Goal: Task Accomplishment & Management: Manage account settings

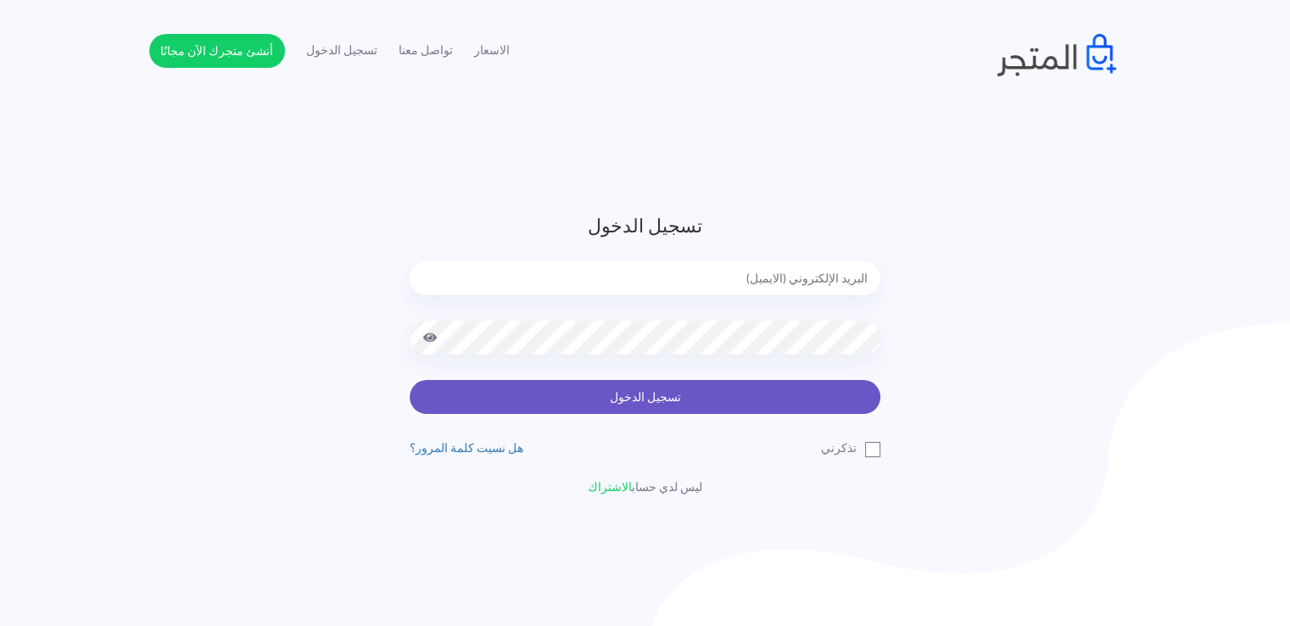
type input "[EMAIL_ADDRESS][DOMAIN_NAME]"
click at [707, 401] on button "تسجيل الدخول" at bounding box center [645, 397] width 471 height 34
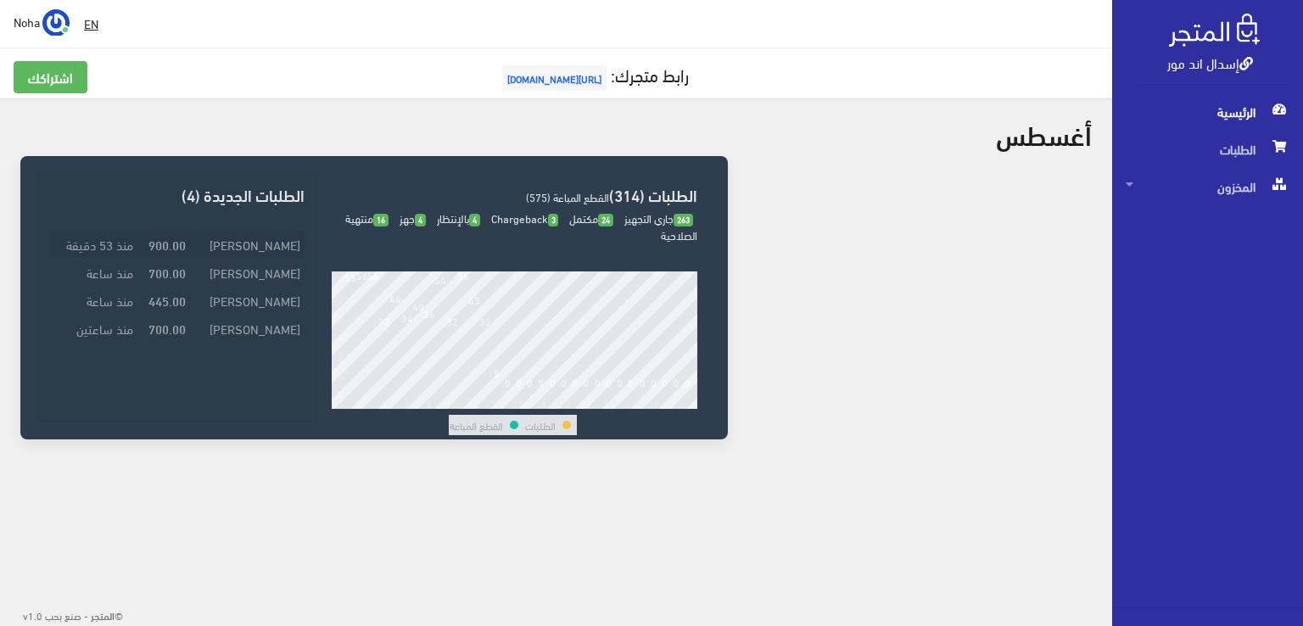
click at [165, 245] on strong "900.00" at bounding box center [166, 244] width 37 height 19
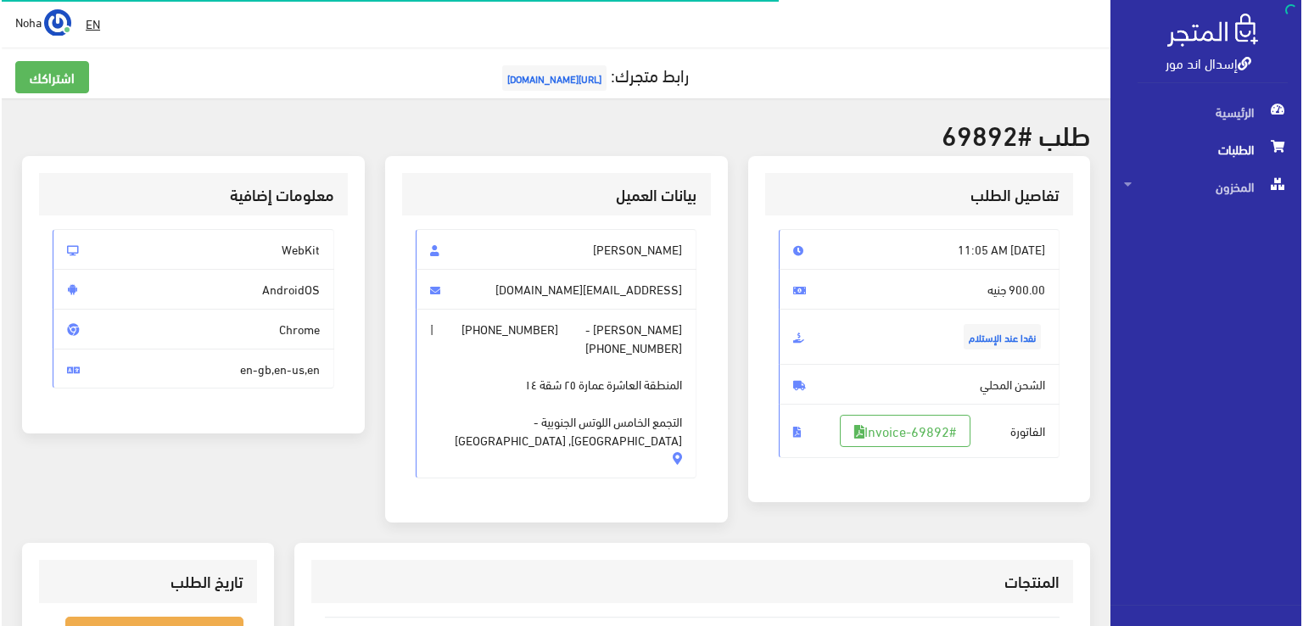
scroll to position [170, 0]
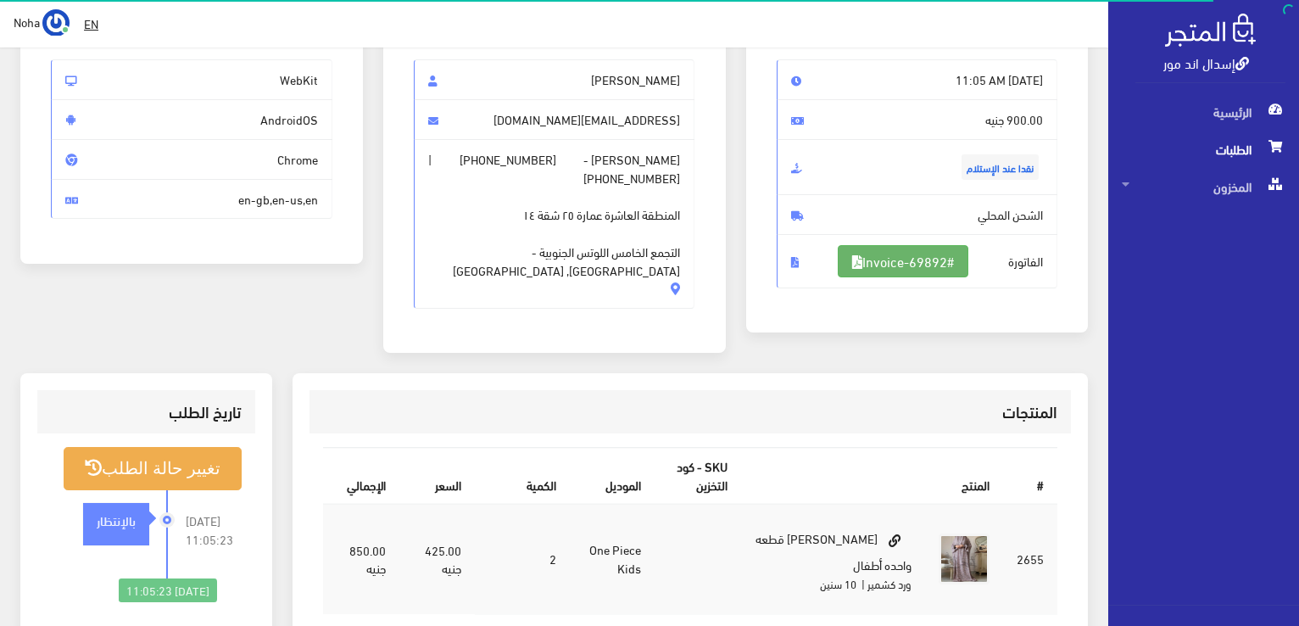
click at [886, 254] on link "#Invoice-69892" at bounding box center [903, 261] width 131 height 32
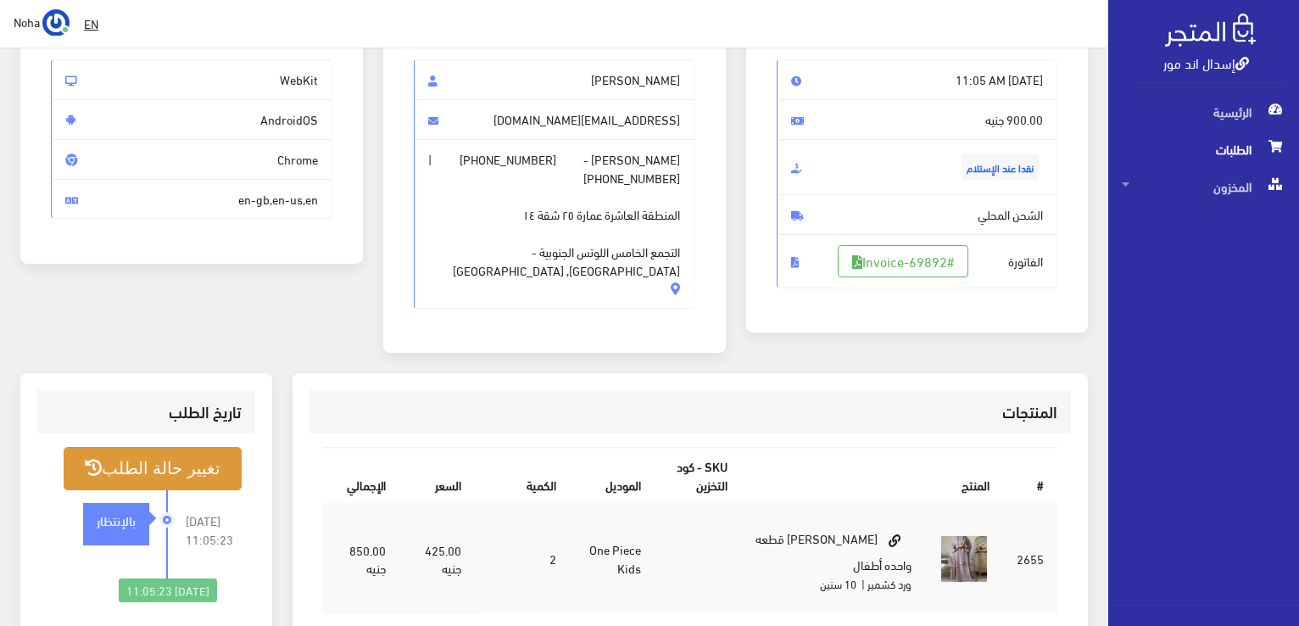
click at [149, 447] on button "تغيير حالة الطلب" at bounding box center [153, 468] width 178 height 43
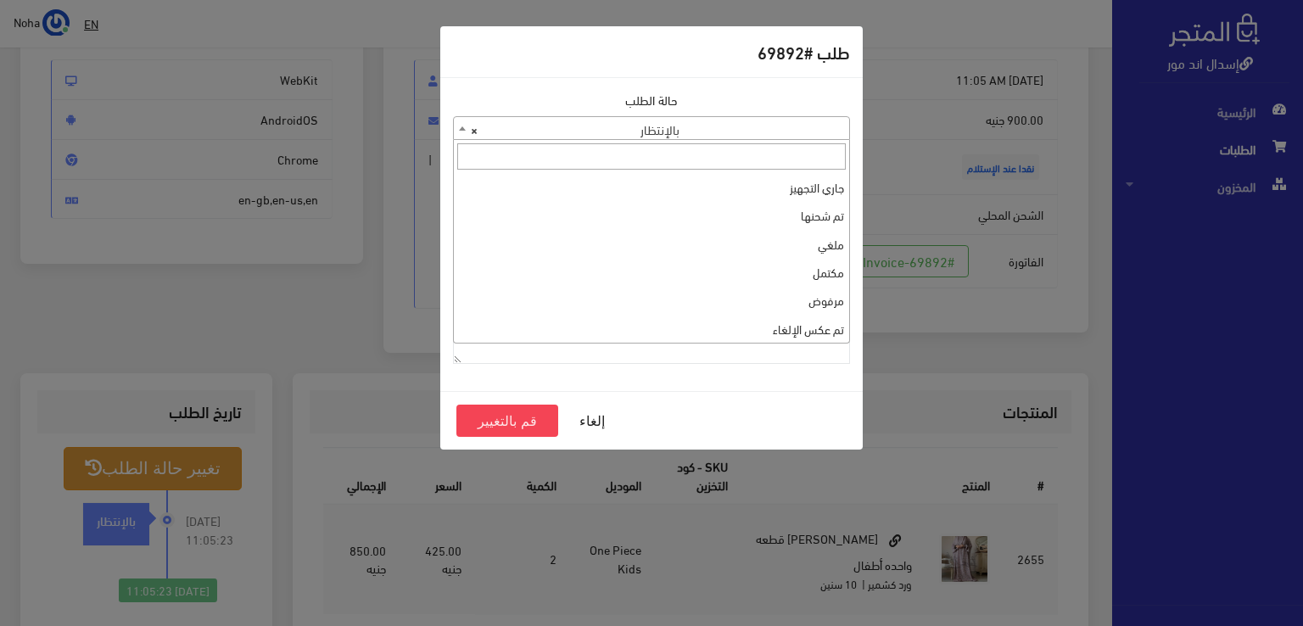
click at [830, 126] on span "× بالإنتظار" at bounding box center [651, 129] width 395 height 24
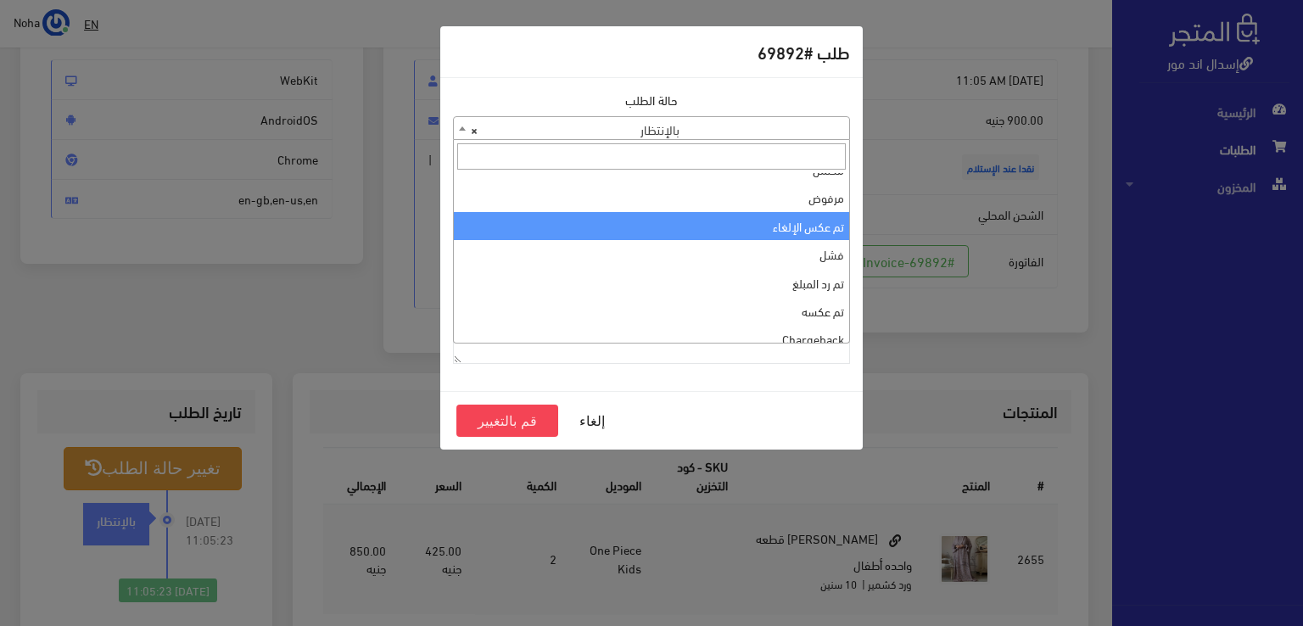
scroll to position [0, 0]
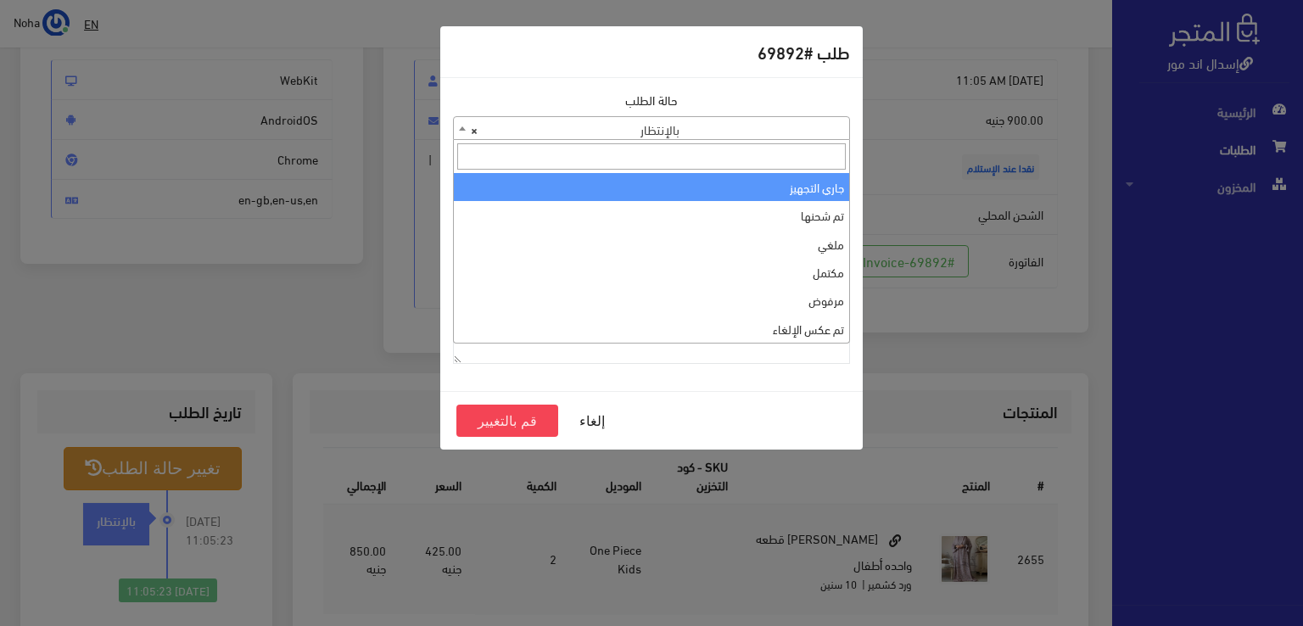
select select "1"
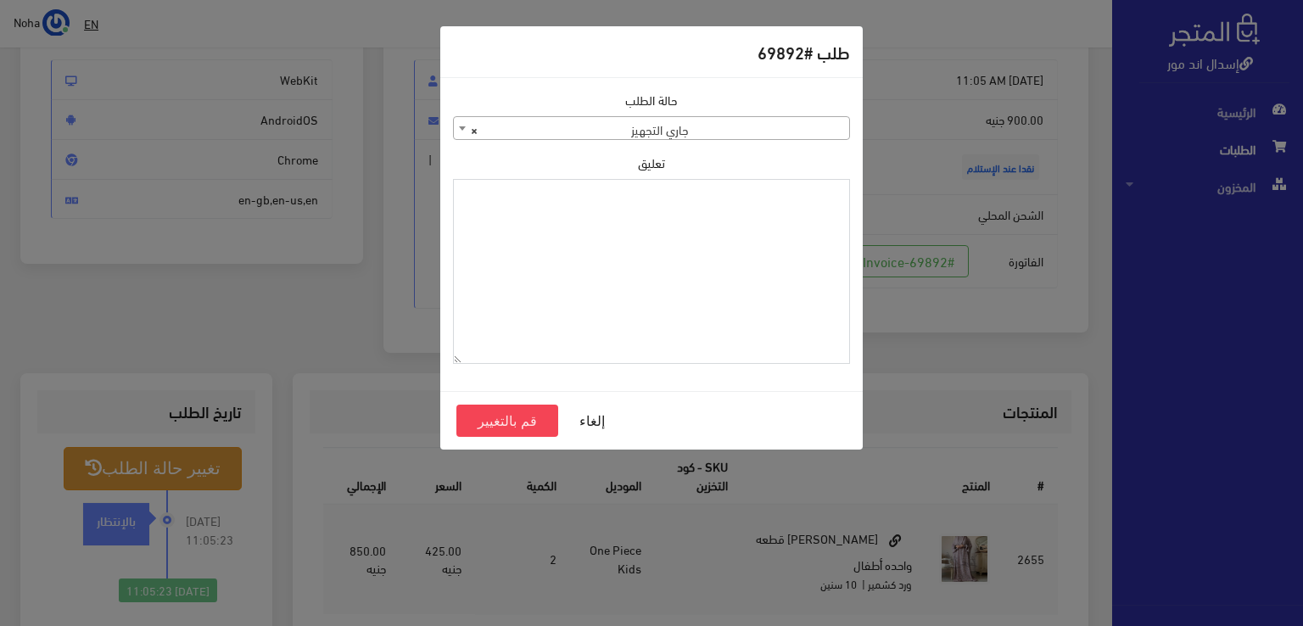
paste textarea "1109168"
type textarea "1109168"
click at [544, 411] on button "قم بالتغيير" at bounding box center [507, 421] width 102 height 32
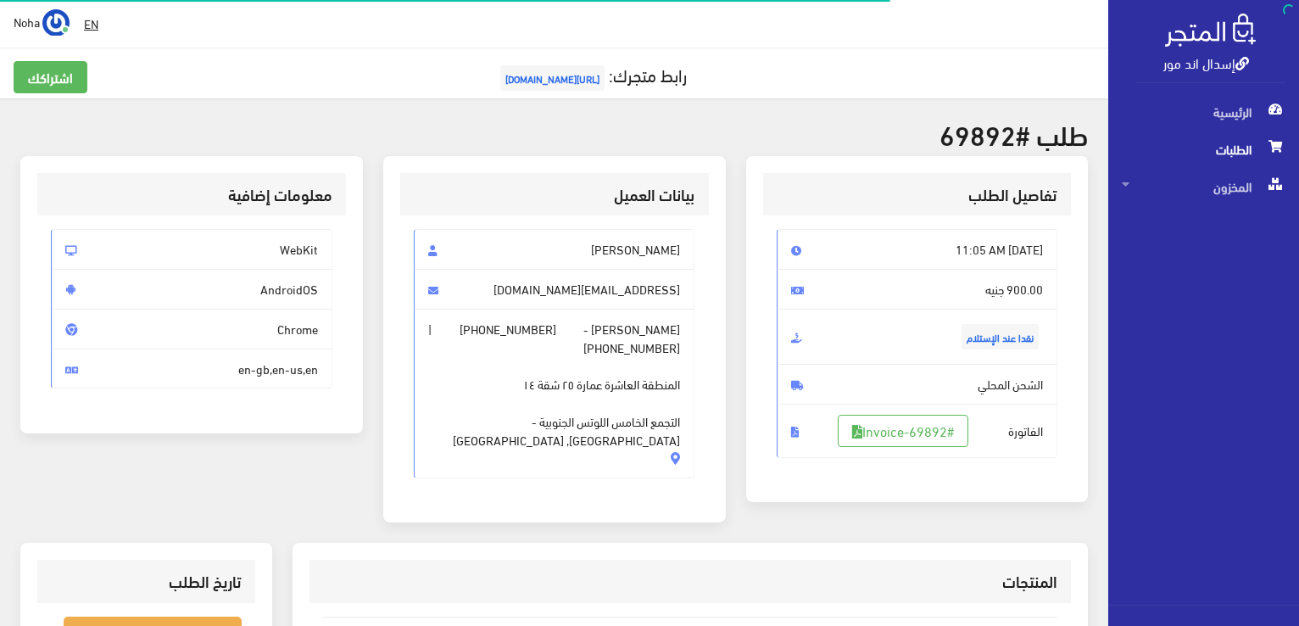
scroll to position [339, 0]
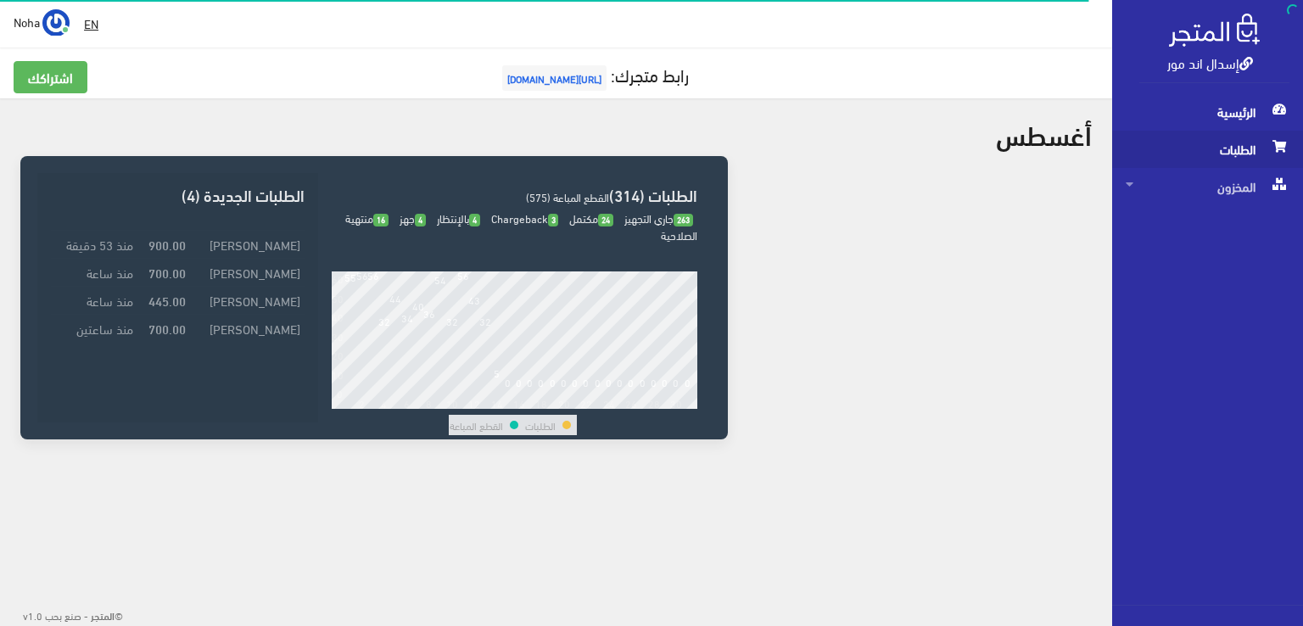
click at [1221, 164] on span "الطلبات" at bounding box center [1208, 149] width 164 height 37
click at [1225, 154] on span "الطلبات" at bounding box center [1208, 149] width 164 height 37
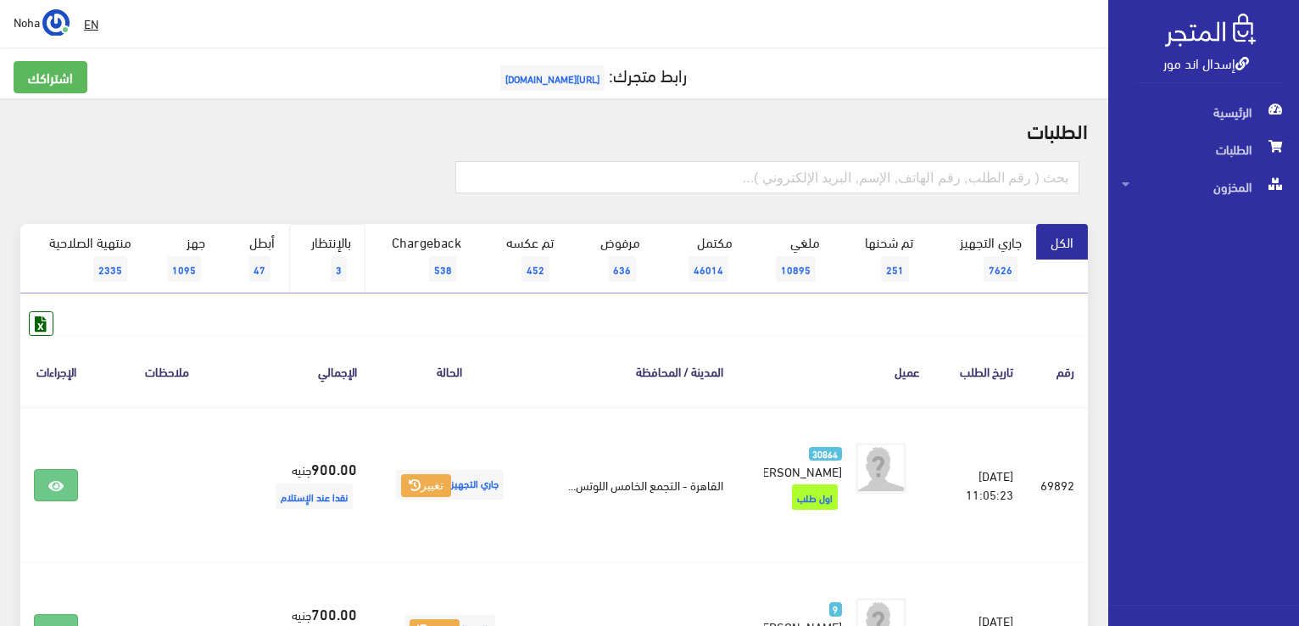
click at [352, 260] on link "بالإنتظار 3" at bounding box center [327, 259] width 76 height 70
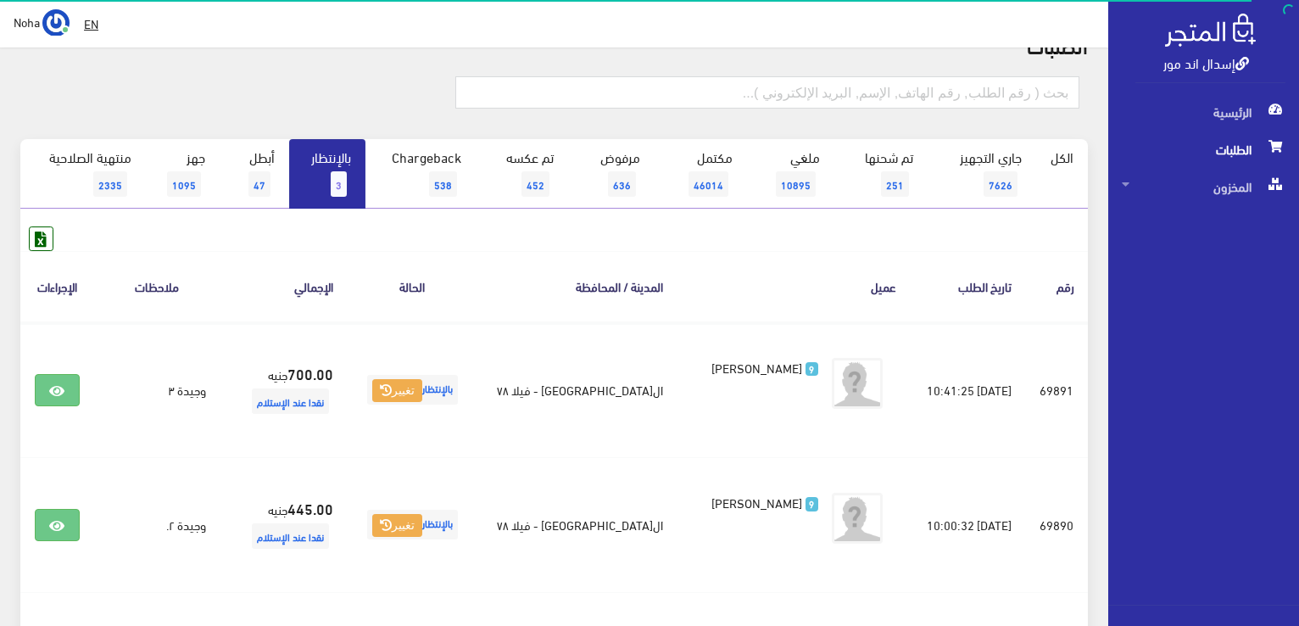
scroll to position [320, 0]
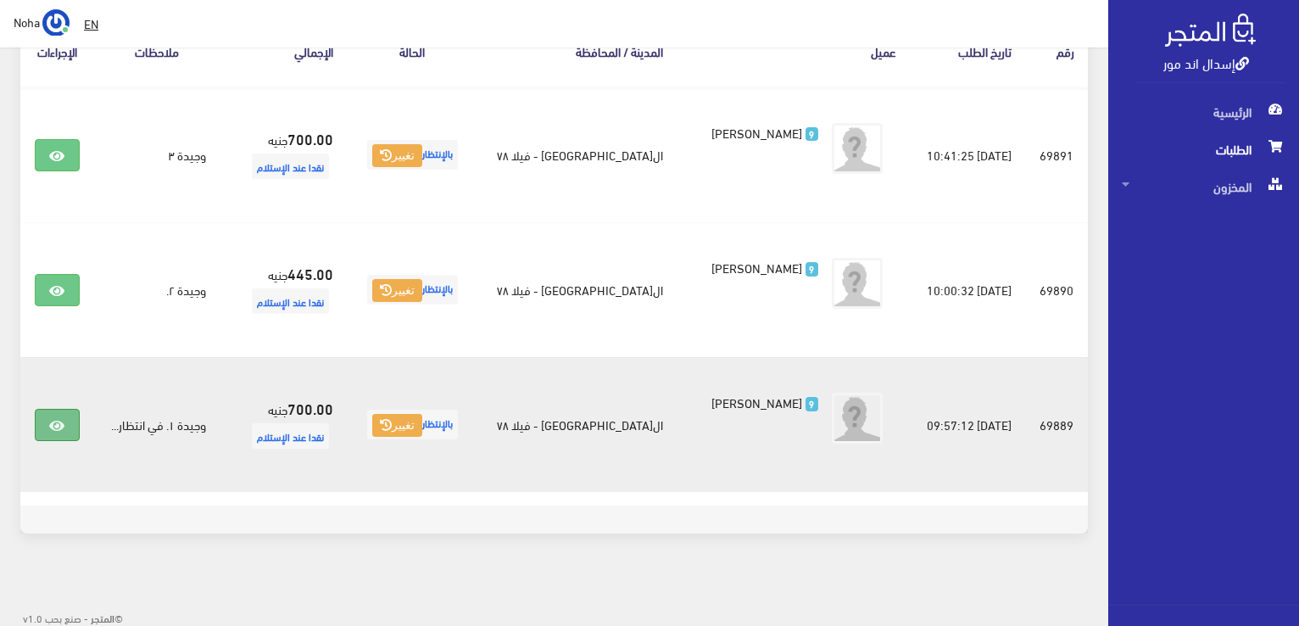
click at [53, 419] on icon at bounding box center [56, 426] width 15 height 14
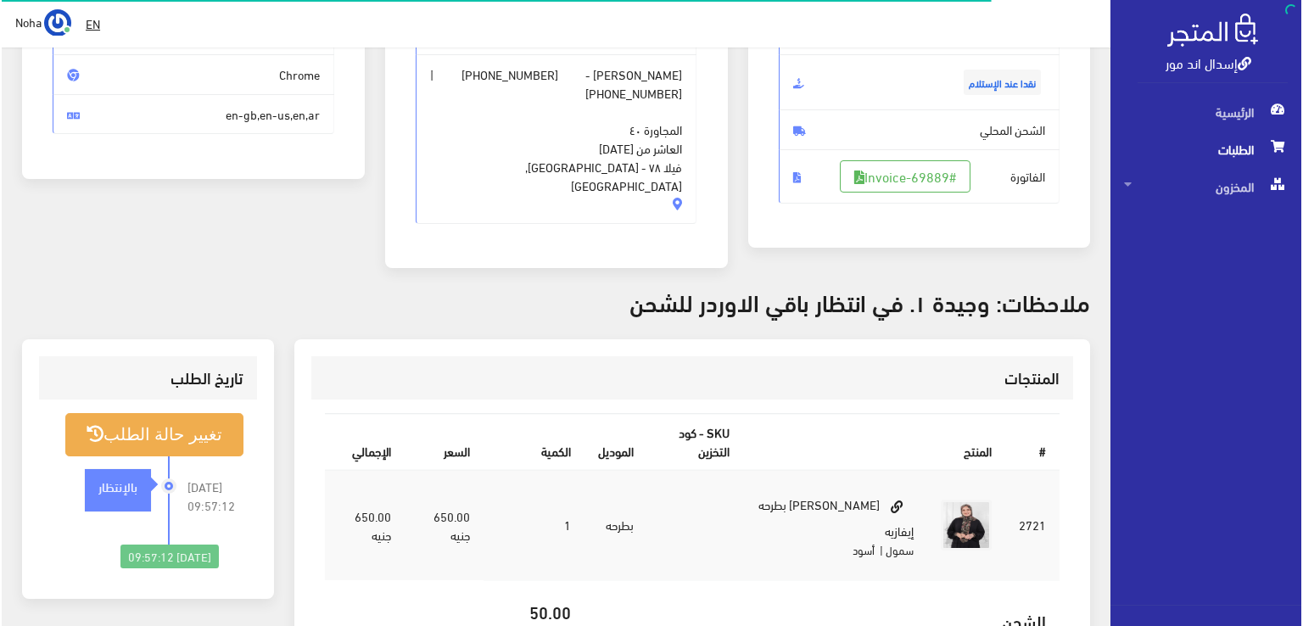
scroll to position [254, 0]
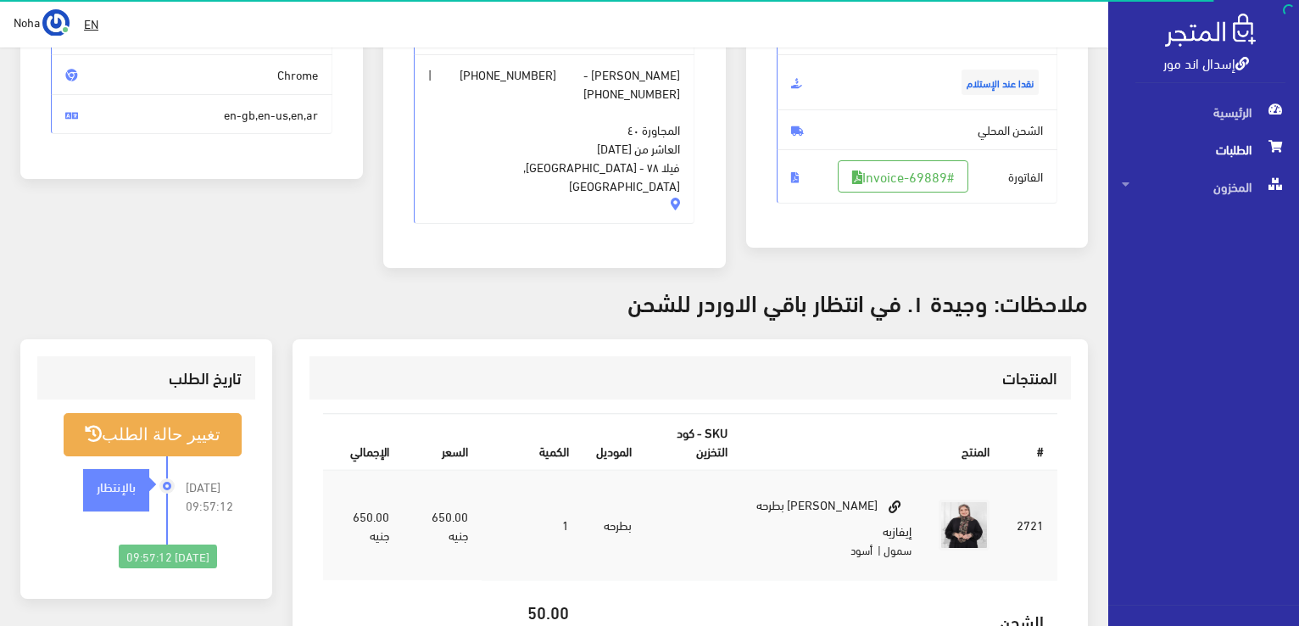
click at [860, 155] on span "الفاتورة #Invoice-69889" at bounding box center [918, 176] width 282 height 54
click at [868, 165] on link "#Invoice-69889" at bounding box center [903, 176] width 131 height 32
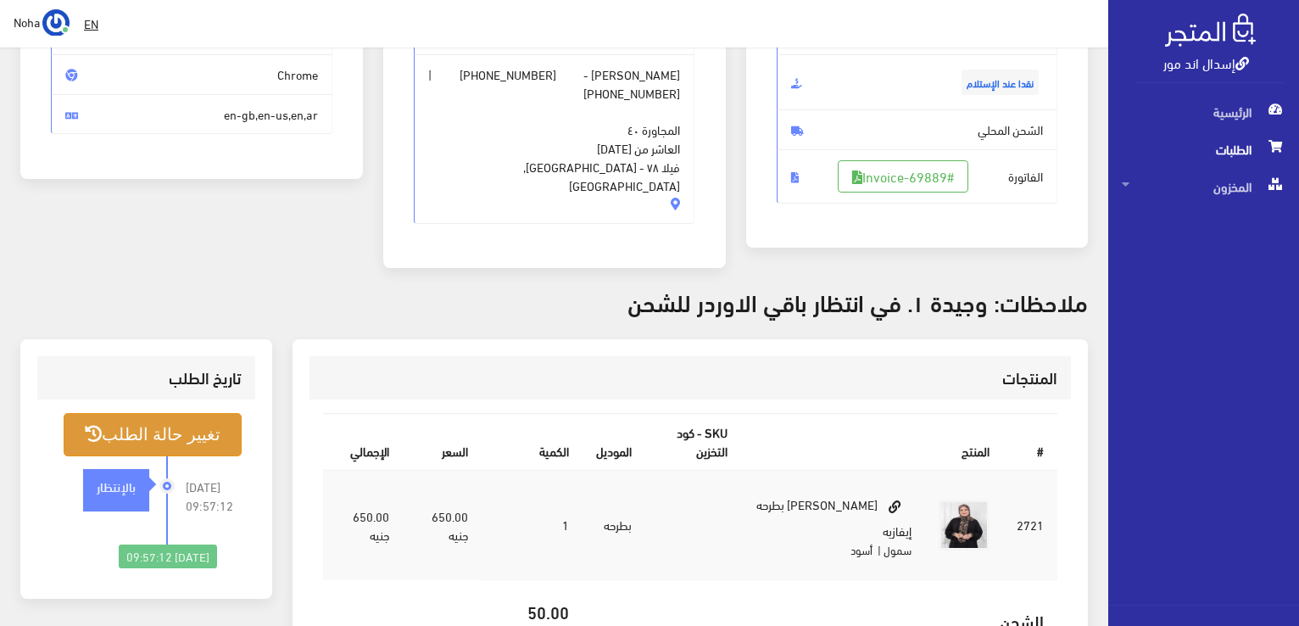
click at [184, 414] on button "تغيير حالة الطلب" at bounding box center [153, 434] width 178 height 43
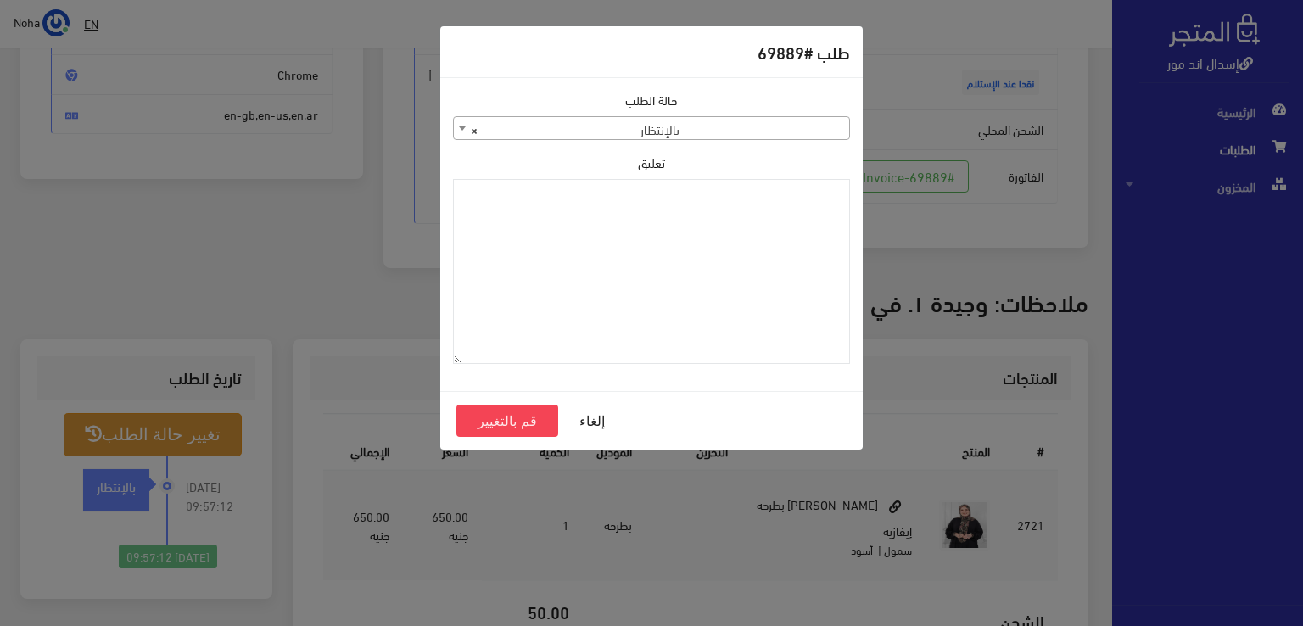
click at [790, 113] on div "حالة الطلب جاري التجهيز تم شحنها ملغي مكتمل مرفوض تم عكس الإلغاء فشل تم رد المب…" at bounding box center [651, 115] width 397 height 49
click at [791, 127] on span "× بالإنتظار" at bounding box center [651, 129] width 395 height 24
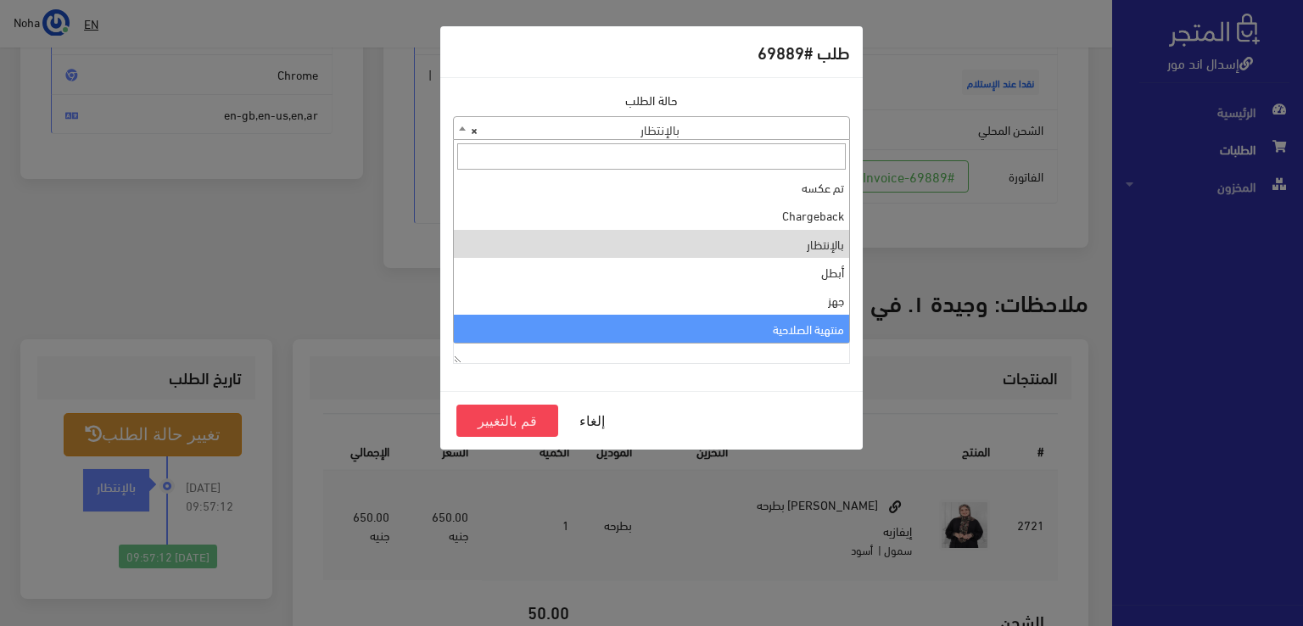
select select "14"
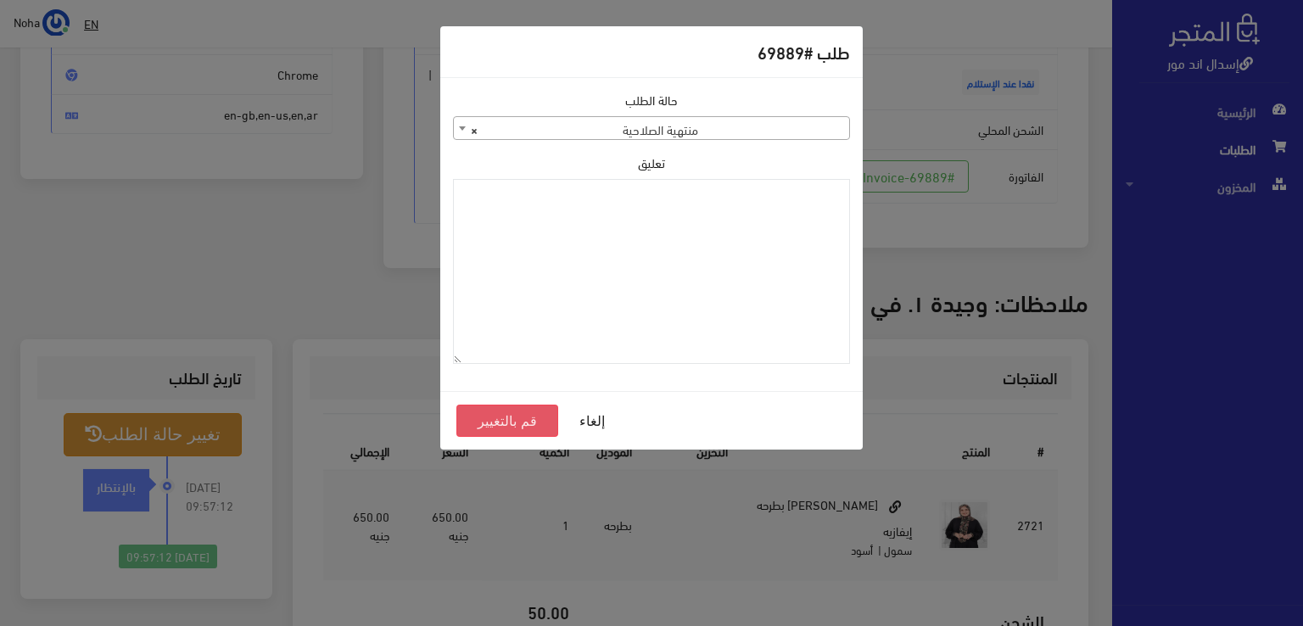
click at [537, 422] on button "قم بالتغيير" at bounding box center [507, 421] width 102 height 32
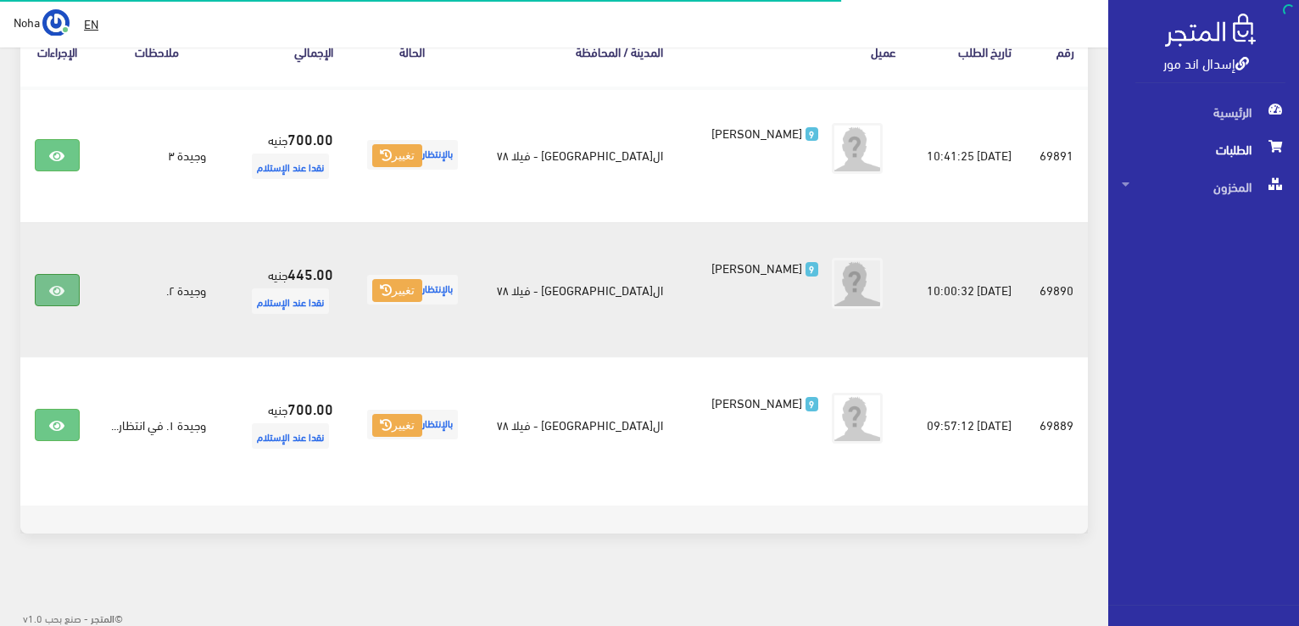
scroll to position [320, 0]
click at [63, 299] on link at bounding box center [57, 290] width 44 height 32
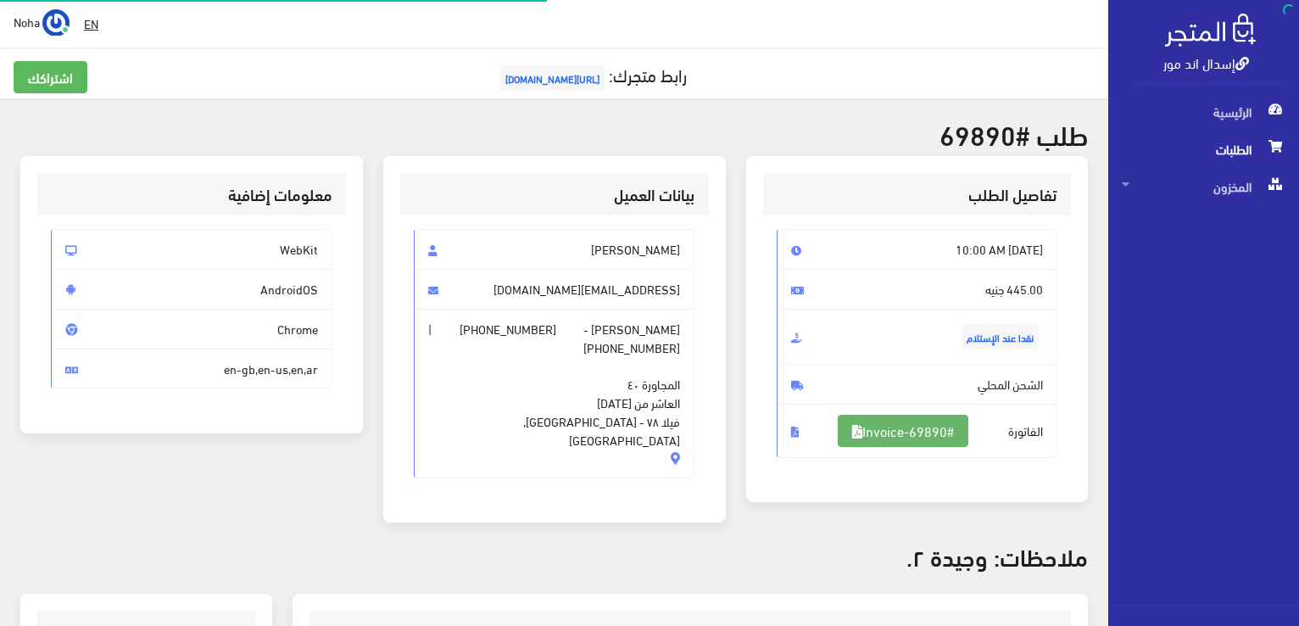
click at [953, 427] on link "#Invoice-69890" at bounding box center [903, 431] width 131 height 32
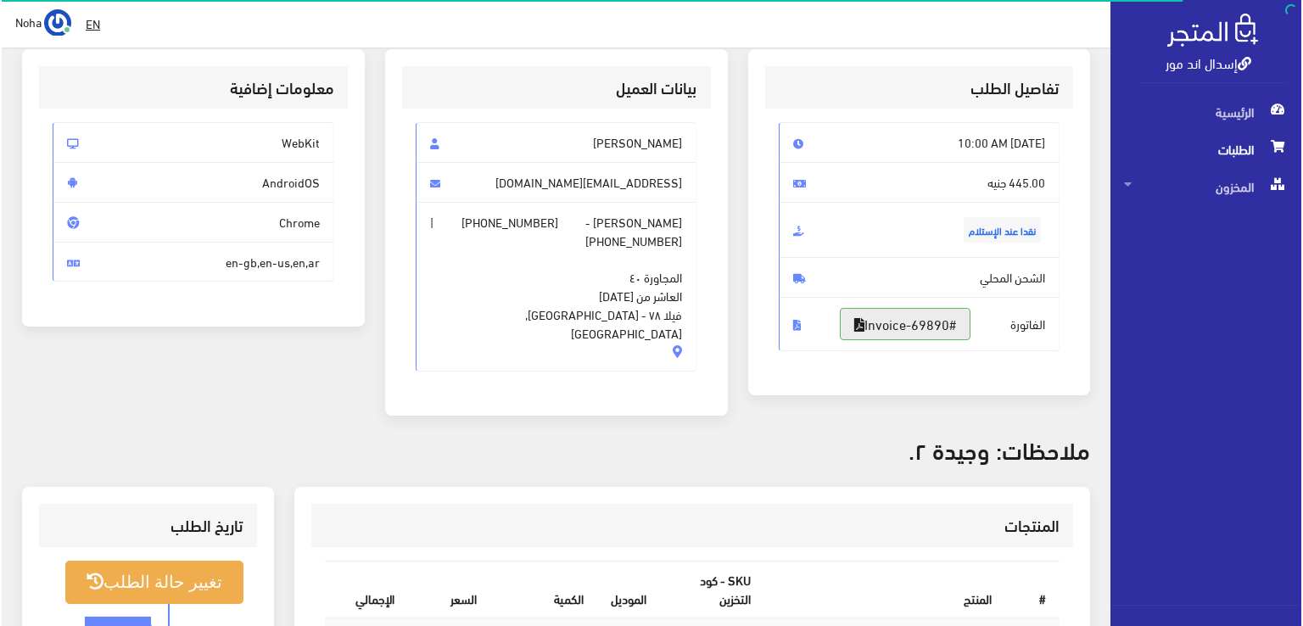
scroll to position [254, 0]
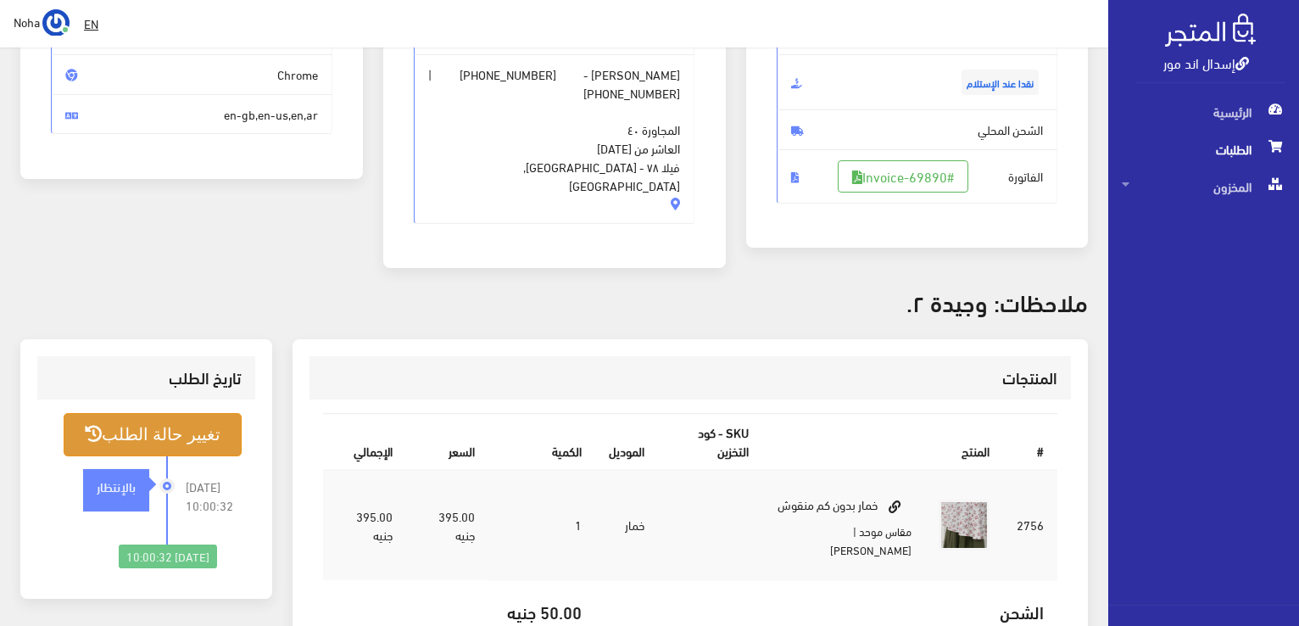
click at [132, 427] on button "تغيير حالة الطلب" at bounding box center [153, 434] width 178 height 43
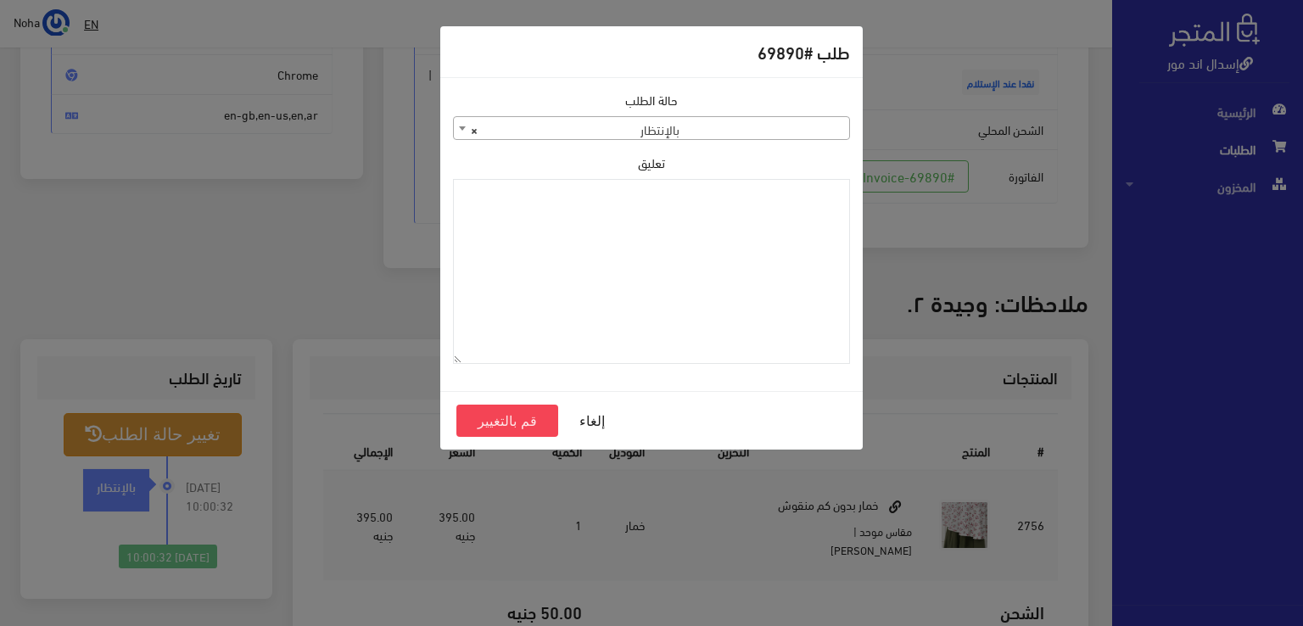
click at [631, 121] on span "× بالإنتظار" at bounding box center [651, 129] width 395 height 24
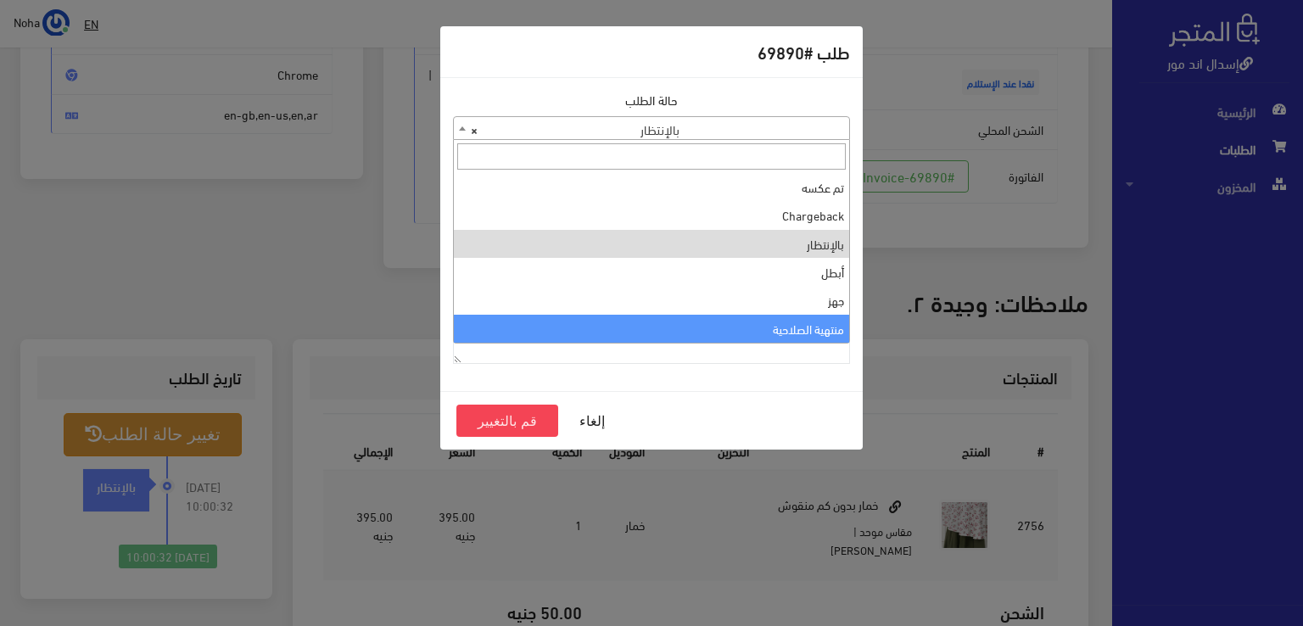
select select "14"
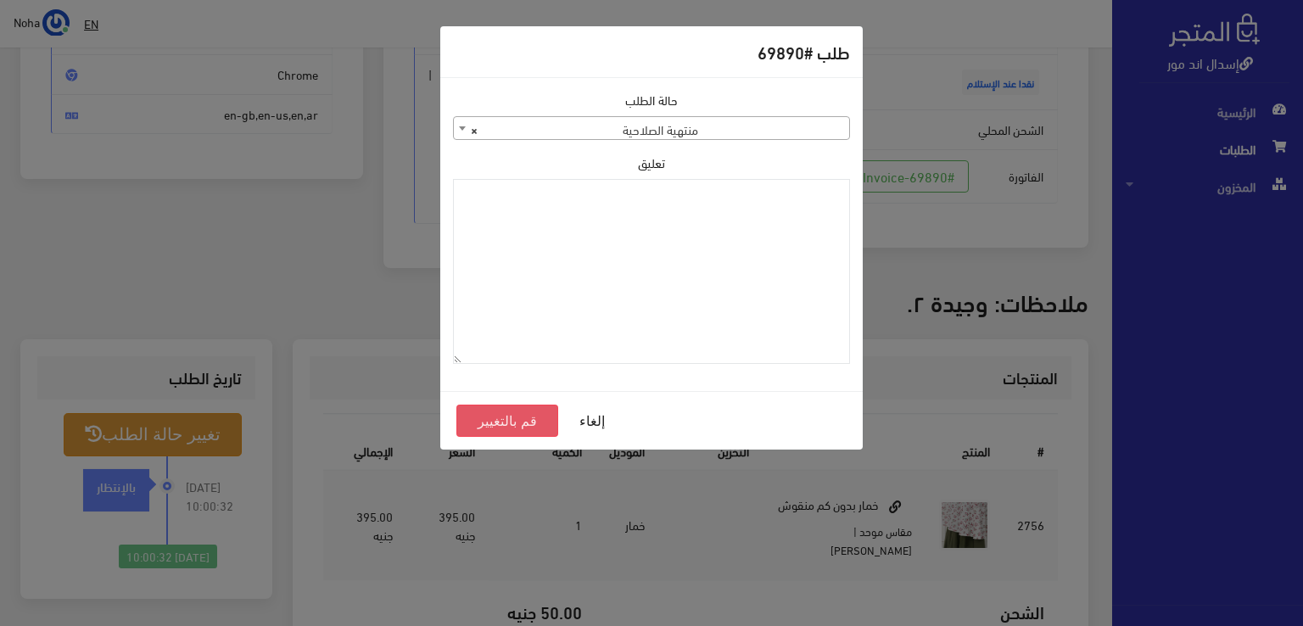
click at [525, 420] on button "قم بالتغيير" at bounding box center [507, 421] width 102 height 32
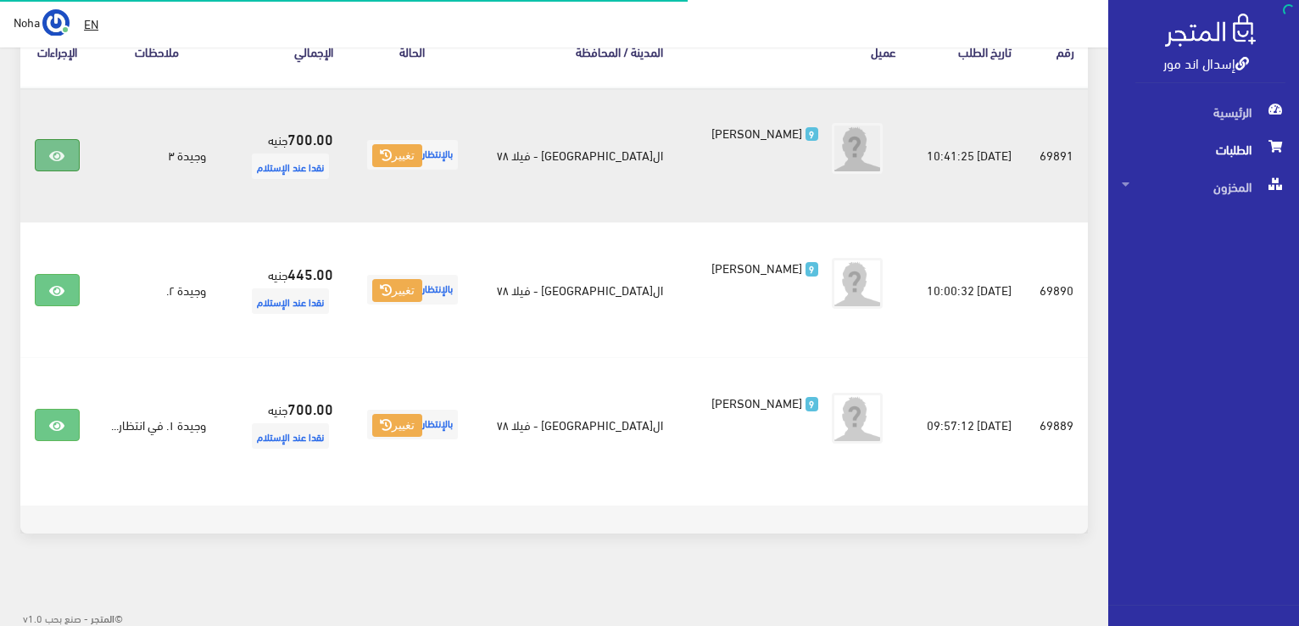
scroll to position [320, 0]
click at [64, 156] on icon at bounding box center [56, 156] width 15 height 14
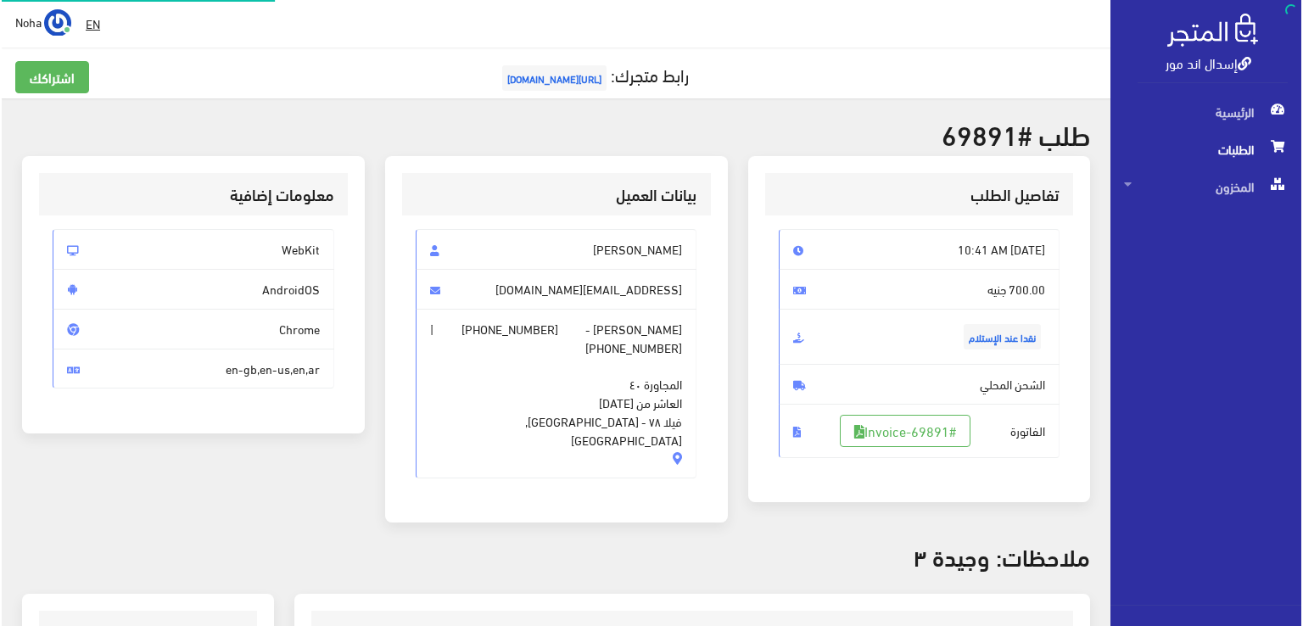
scroll to position [254, 0]
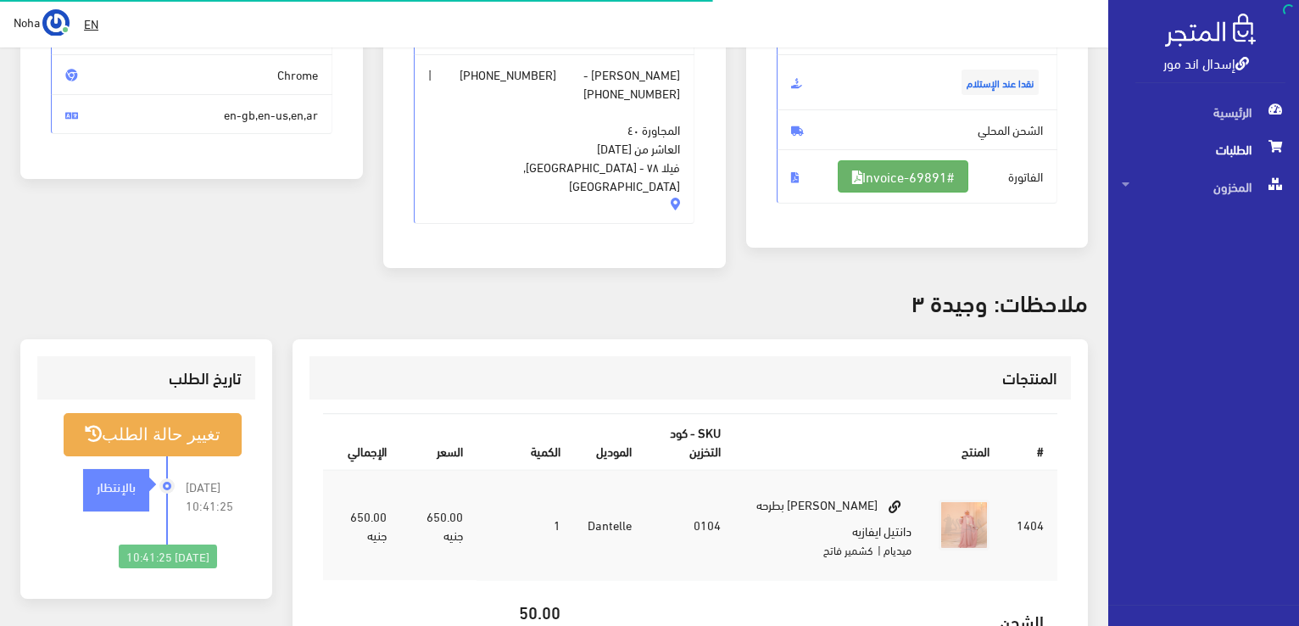
click at [930, 175] on link "#Invoice-69891" at bounding box center [903, 176] width 131 height 32
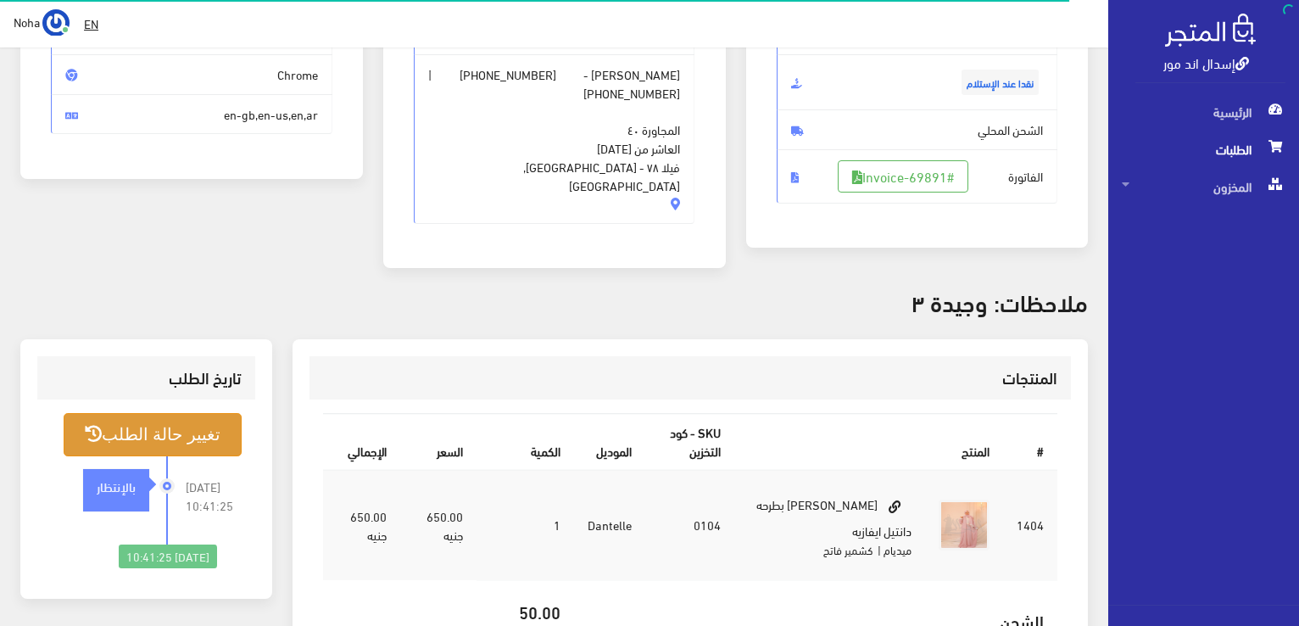
click at [180, 413] on button "تغيير حالة الطلب" at bounding box center [153, 434] width 178 height 43
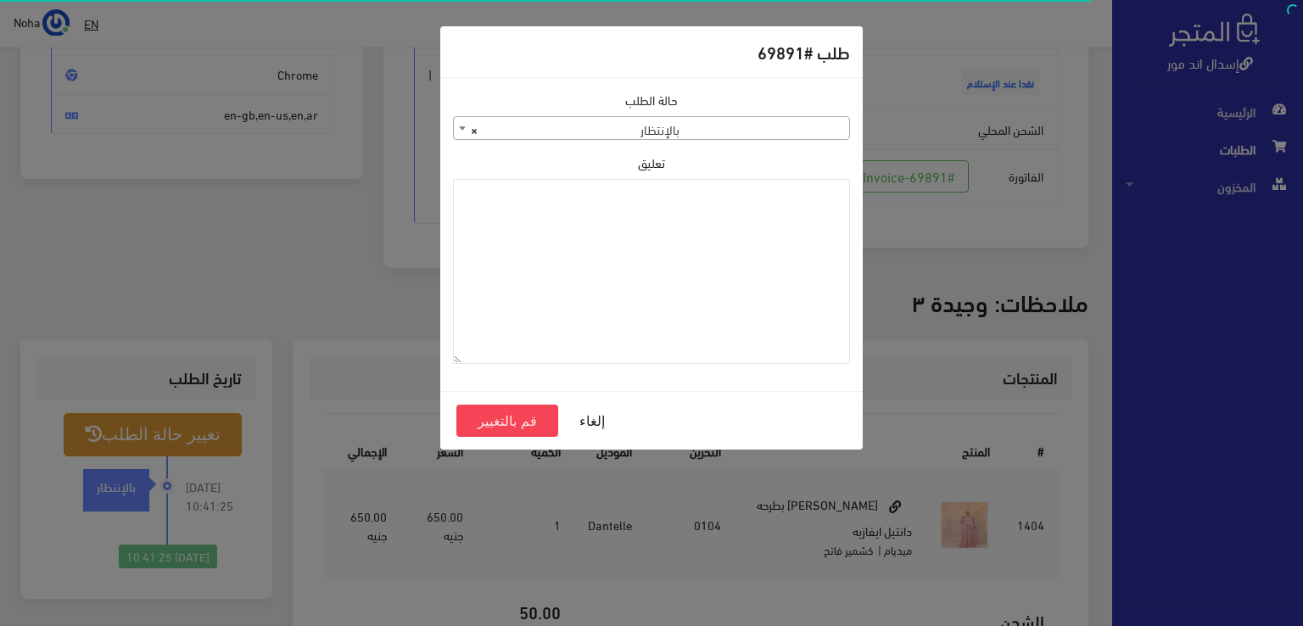
click at [675, 128] on span "× بالإنتظار" at bounding box center [651, 129] width 395 height 24
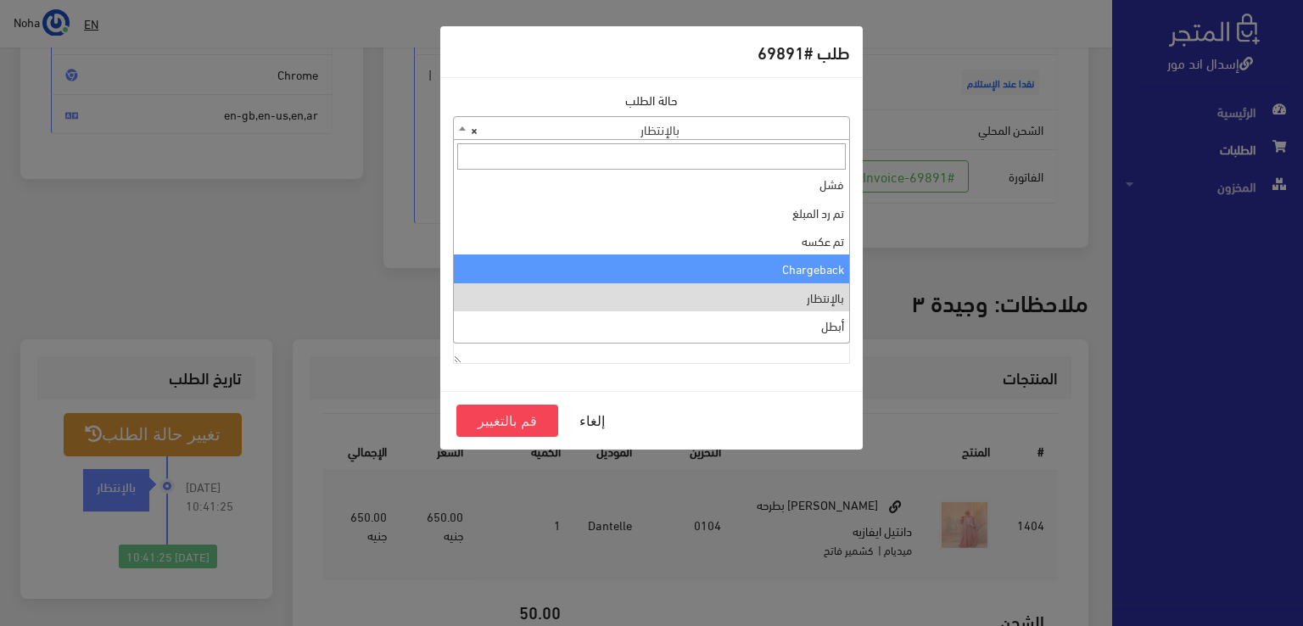
scroll to position [226, 0]
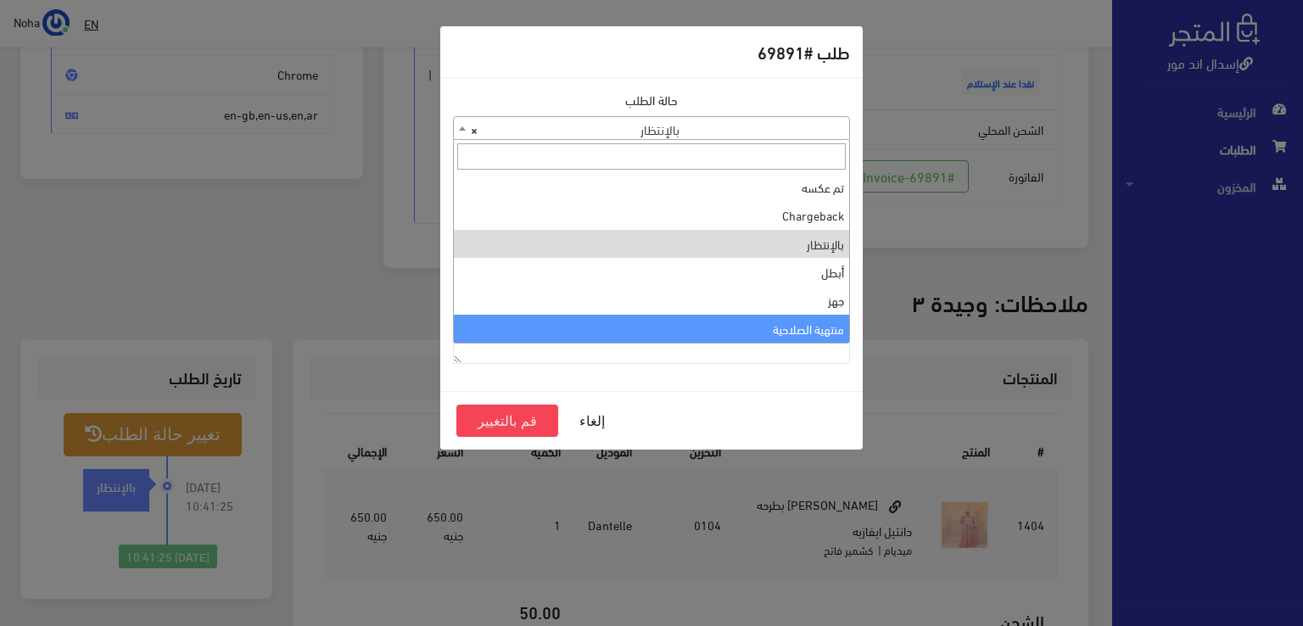
select select "14"
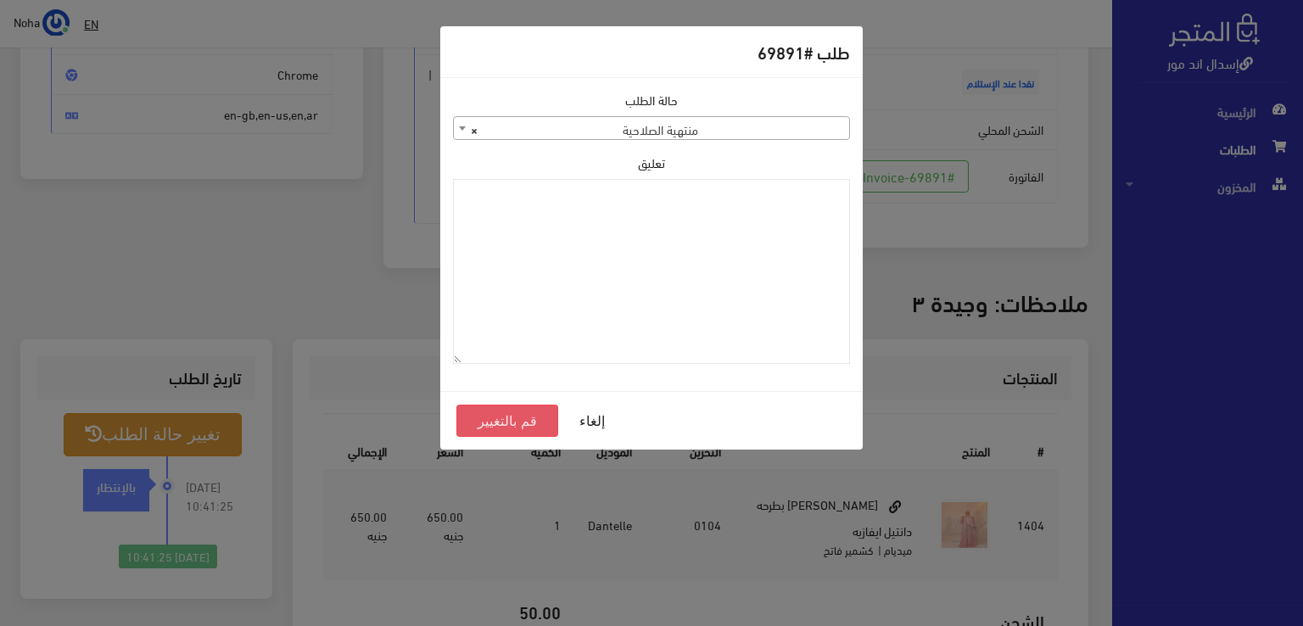
click at [505, 416] on button "قم بالتغيير" at bounding box center [507, 421] width 102 height 32
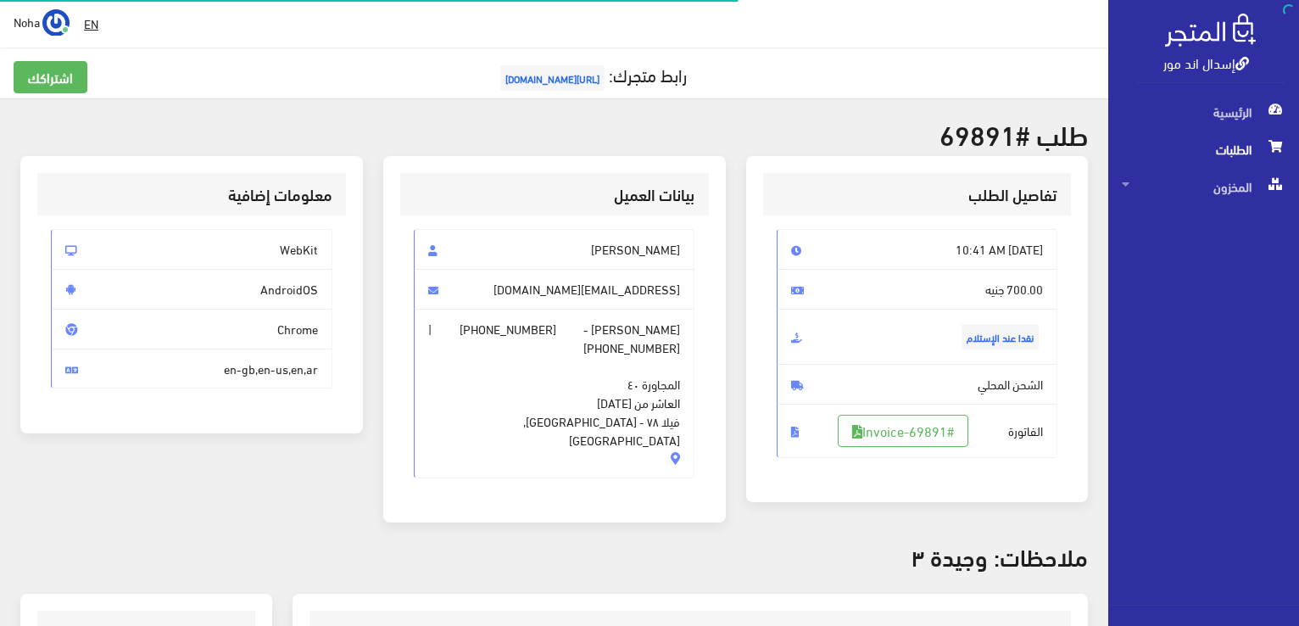
scroll to position [243, 0]
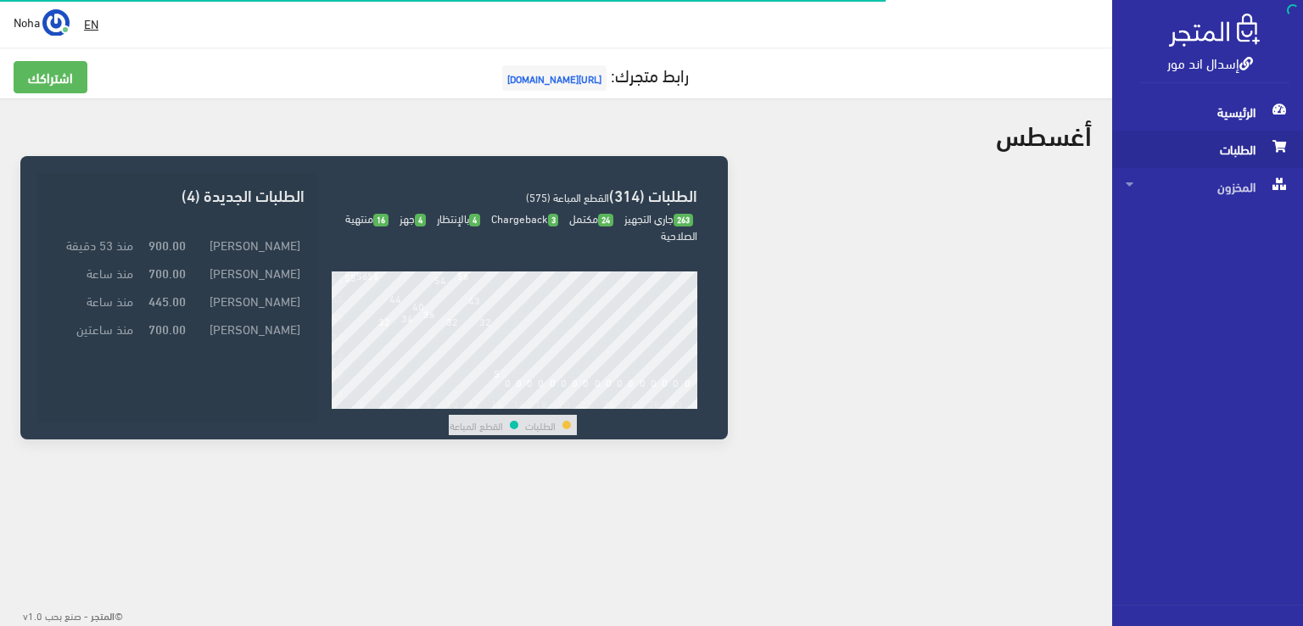
click at [1242, 148] on span "الطلبات" at bounding box center [1208, 149] width 164 height 37
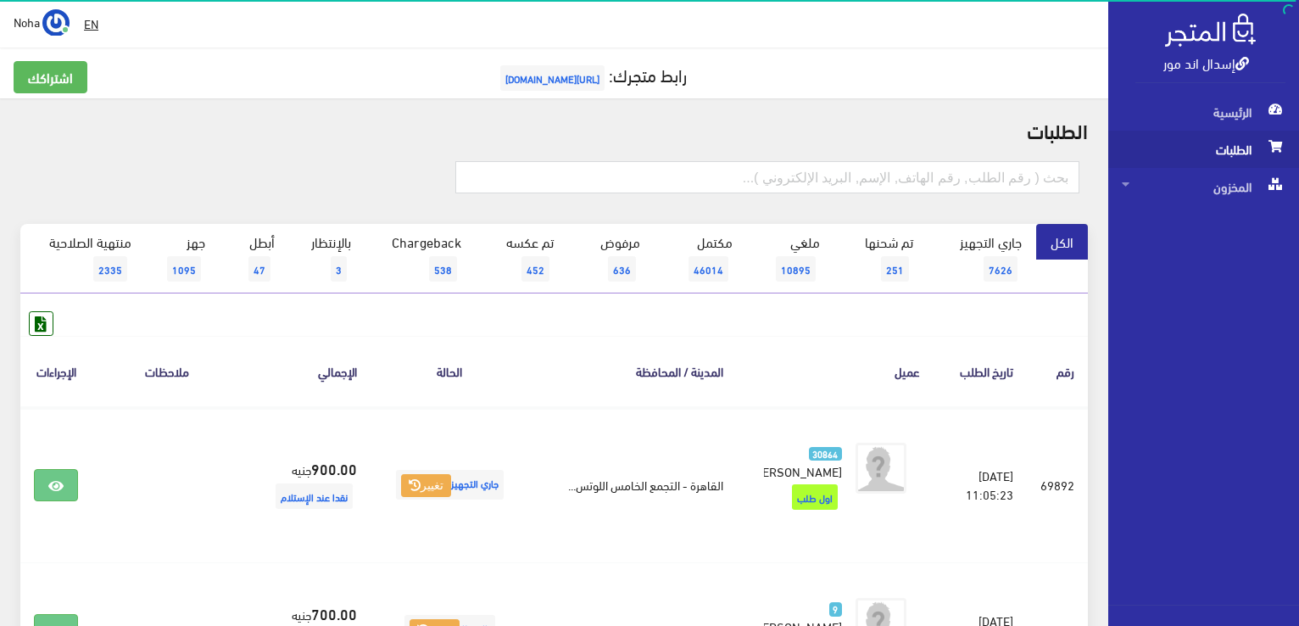
click at [1236, 154] on span "الطلبات" at bounding box center [1204, 149] width 164 height 37
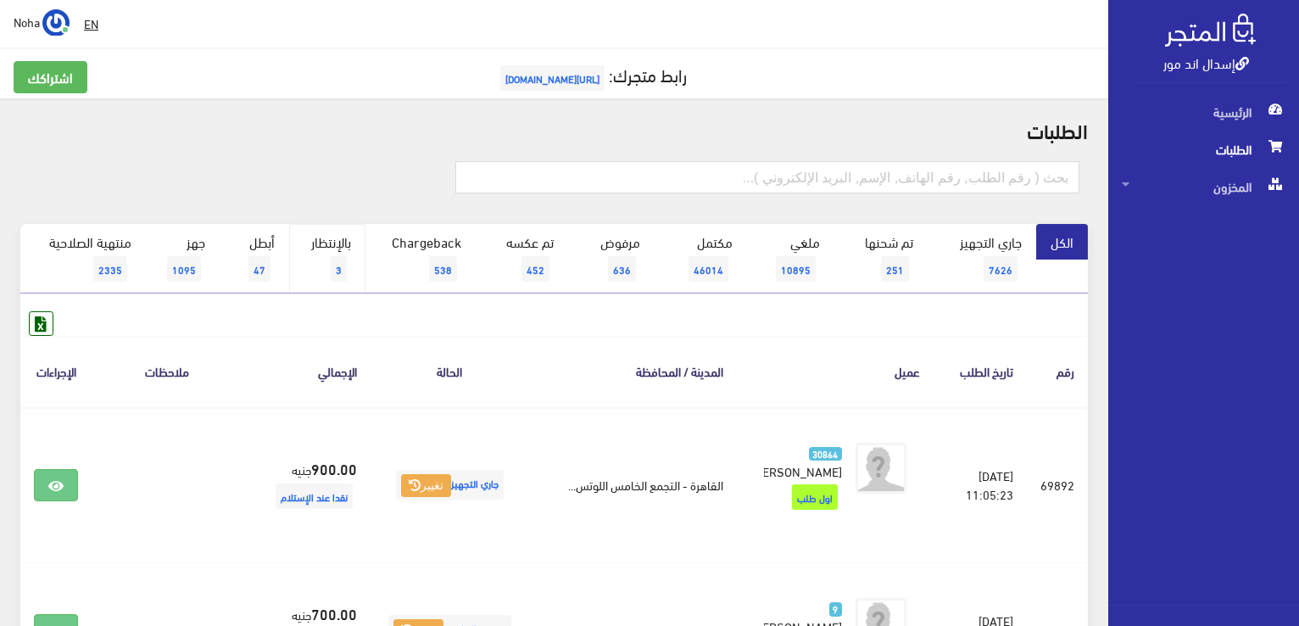
click at [344, 265] on span "3" at bounding box center [339, 268] width 16 height 25
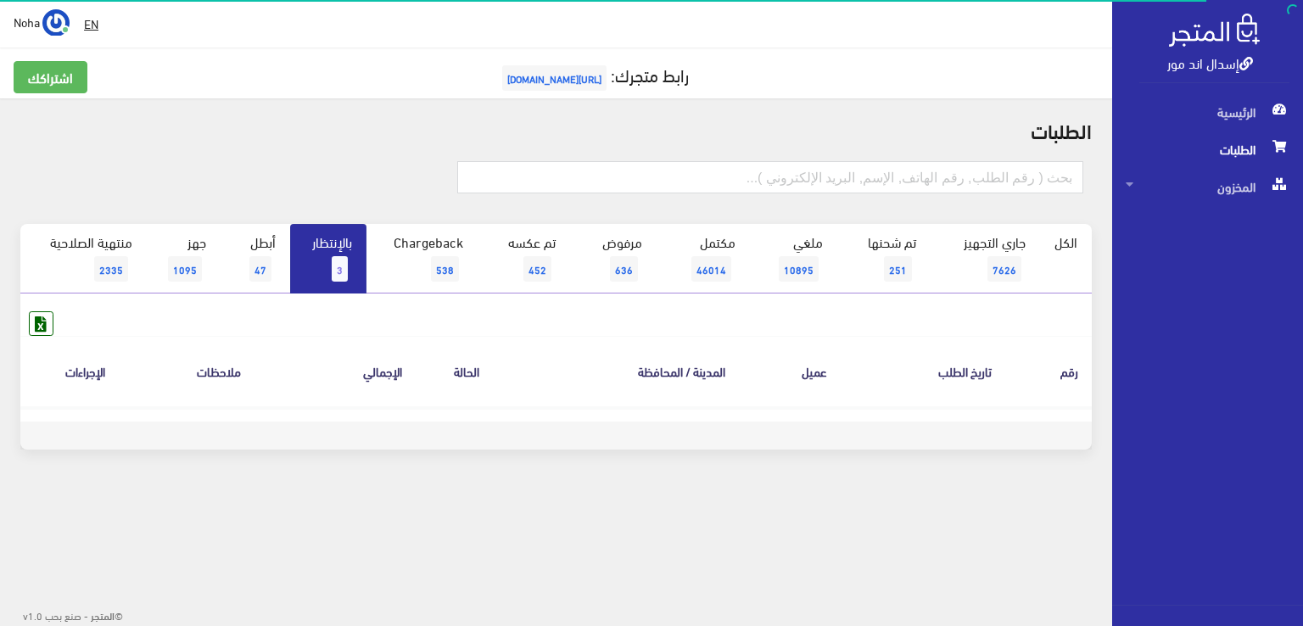
click at [1052, 263] on li "الكل" at bounding box center [1066, 259] width 52 height 70
click at [1062, 238] on link "الكل" at bounding box center [1066, 242] width 52 height 36
